Goal: Information Seeking & Learning: Learn about a topic

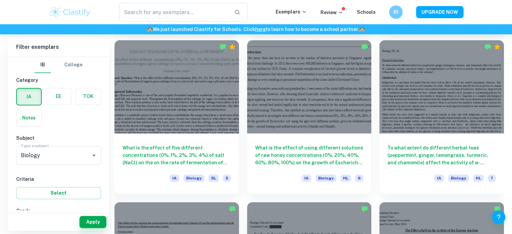
scroll to position [919, 0]
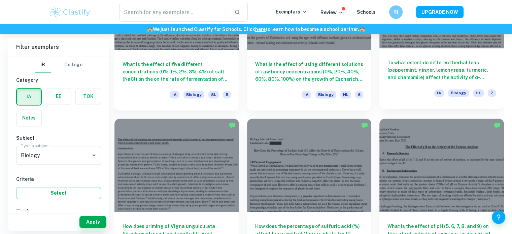
click at [413, 71] on h6 "To what extent do different herbal teas (peppermint, ginger, lemongrass, turmer…" at bounding box center [442, 70] width 108 height 22
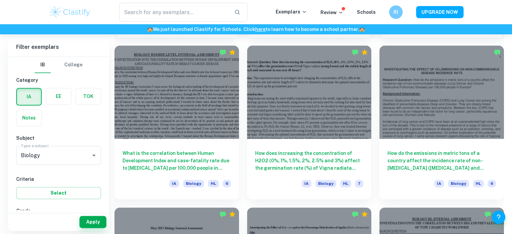
scroll to position [3423, 0]
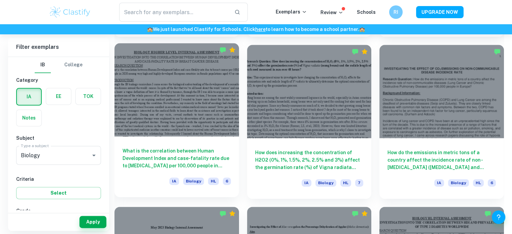
click at [179, 158] on h6 "What is the correlation between Human Development Index and case-fatality rate …" at bounding box center [177, 158] width 108 height 22
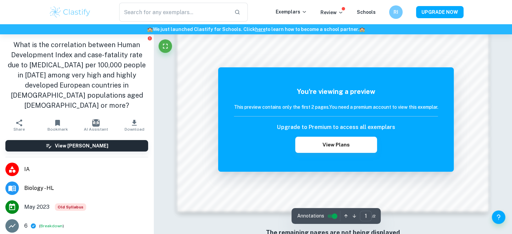
scroll to position [733, 0]
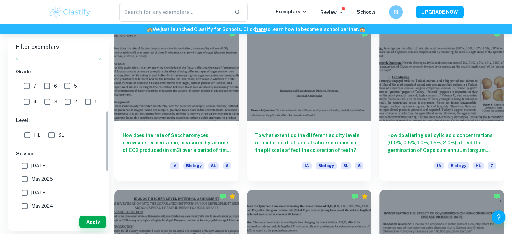
scroll to position [141, 0]
drag, startPoint x: 108, startPoint y: 112, endPoint x: 93, endPoint y: 168, distance: 57.6
click at [93, 168] on div "[GEOGRAPHIC_DATA] Category IA EE TOK Notes Subject Type a subject Biology Type …" at bounding box center [58, 133] width 101 height 153
click at [24, 134] on input "HL" at bounding box center [27, 133] width 13 height 13
checkbox input "true"
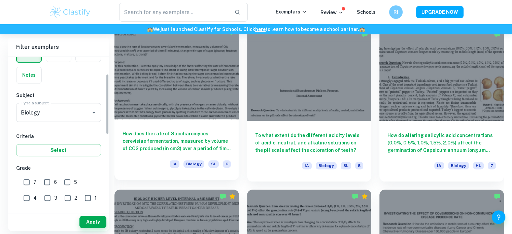
drag, startPoint x: 108, startPoint y: 141, endPoint x: 126, endPoint y: 103, distance: 42.3
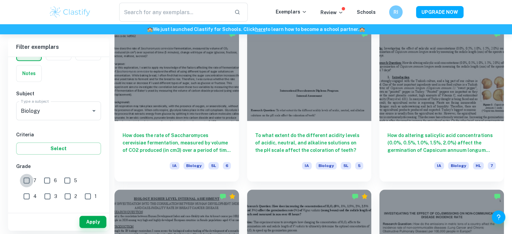
click at [24, 178] on input "7" at bounding box center [26, 180] width 13 height 13
checkbox input "true"
click at [94, 223] on button "Apply" at bounding box center [92, 222] width 27 height 12
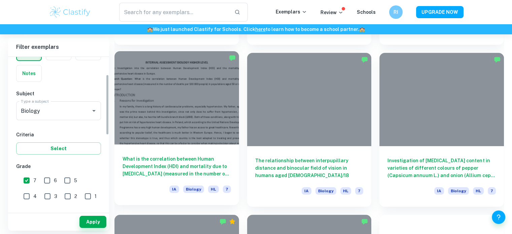
scroll to position [3278, 0]
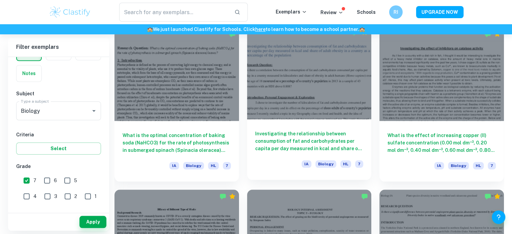
click at [275, 144] on h6 "Investigating the relationship between consumption of fat and carbohydrates per…" at bounding box center [309, 141] width 108 height 22
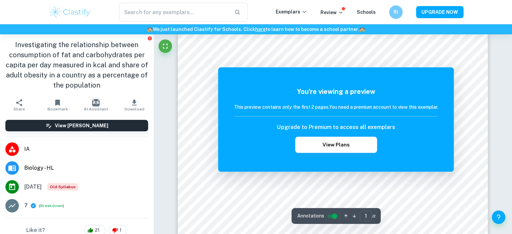
scroll to position [32, 0]
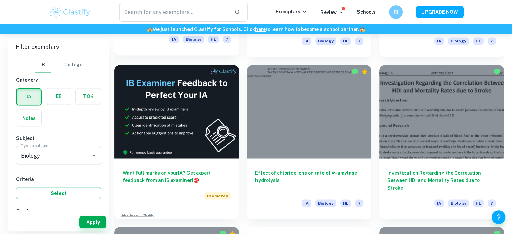
scroll to position [3747, 0]
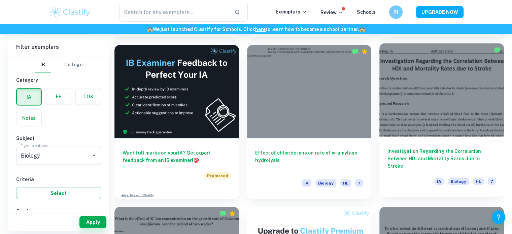
click at [404, 164] on h6 "Investigation Regarding the Correlation Between HDI and Mortality Rates due to …" at bounding box center [442, 158] width 108 height 22
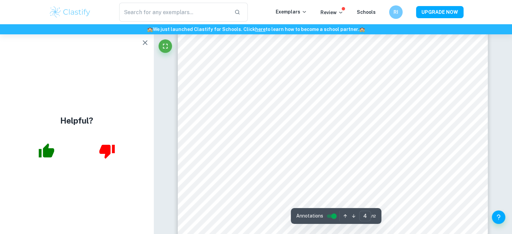
scroll to position [1606, 0]
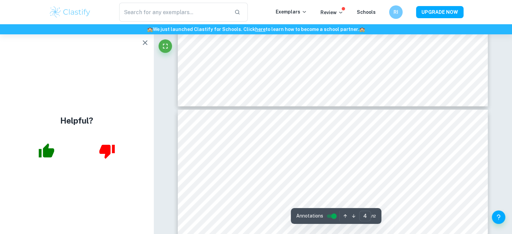
type input "5"
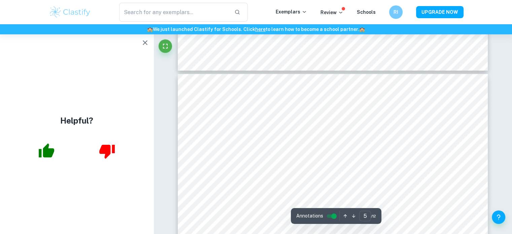
click at [231, 181] on div at bounding box center [253, 178] width 115 height 11
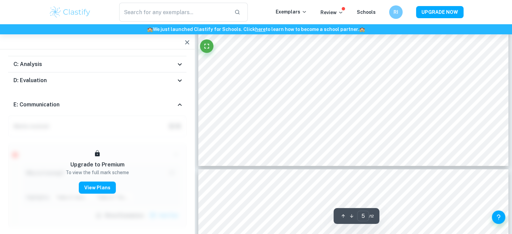
scroll to position [2091, 0]
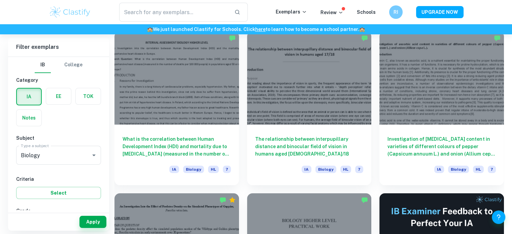
scroll to position [2642, 0]
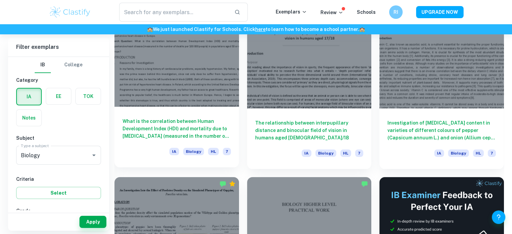
click at [158, 121] on h6 "What is the correlation between Human Development Index (HDI) and mortality due…" at bounding box center [177, 129] width 108 height 22
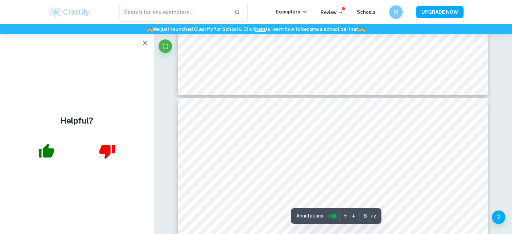
scroll to position [2276, 0]
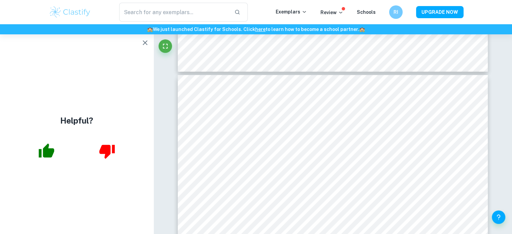
drag, startPoint x: 508, startPoint y: 105, endPoint x: 505, endPoint y: 124, distance: 19.2
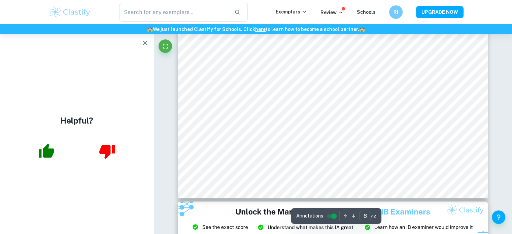
scroll to position [3484, 0]
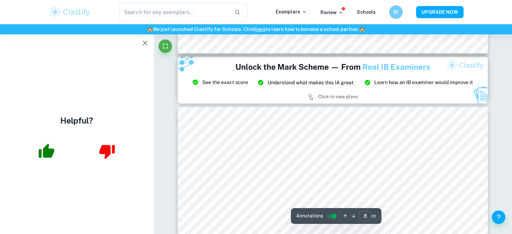
type input "9"
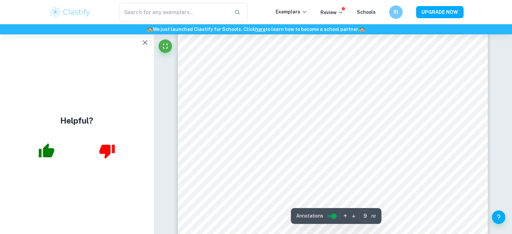
scroll to position [3875, 0]
